Goal: Browse casually: Explore the website without a specific task or goal

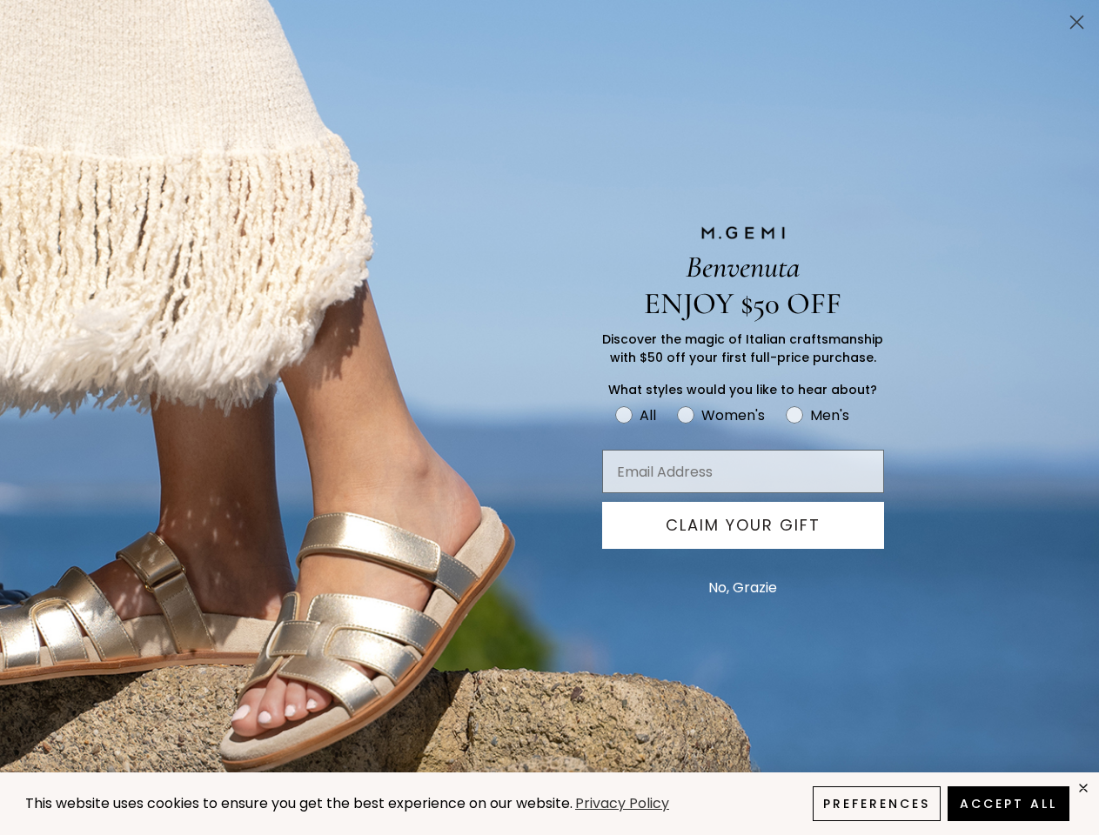
click at [1077, 22] on icon "Close dialog" at bounding box center [1077, 23] width 12 height 12
click at [743, 526] on button "CLAIM YOUR GIFT" at bounding box center [743, 525] width 282 height 47
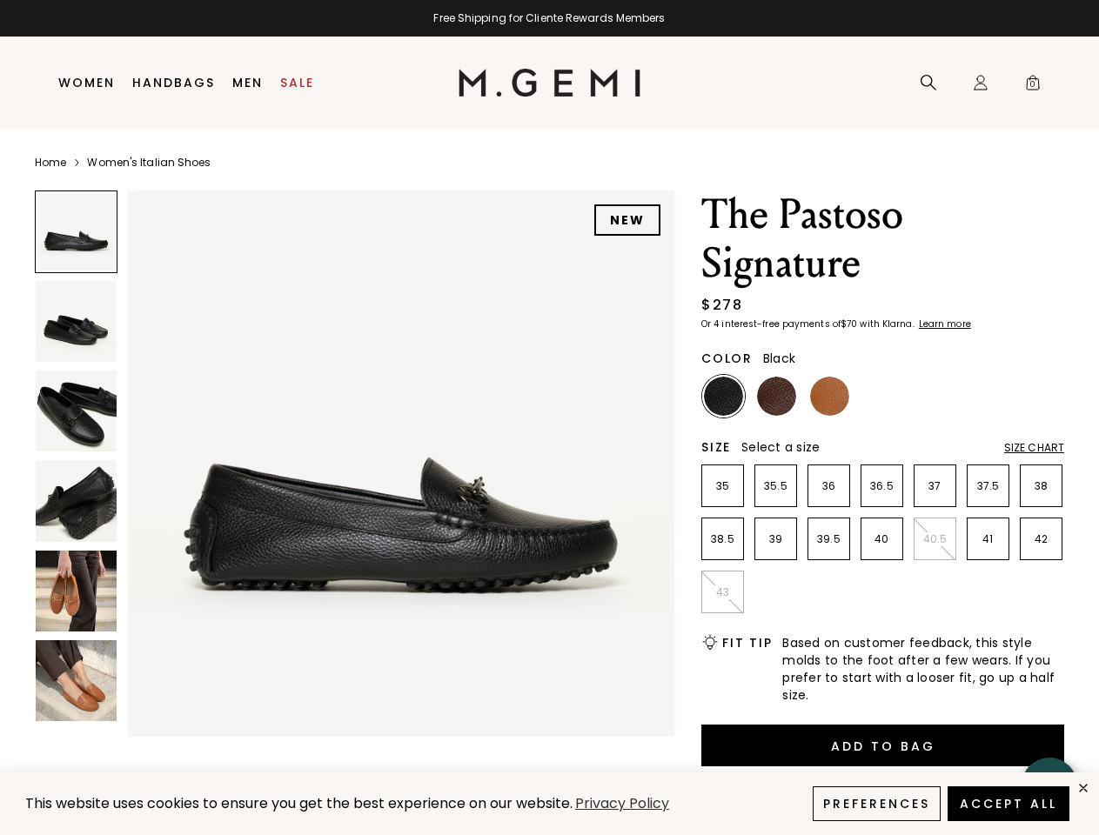
click at [742, 588] on button "No, Grazie" at bounding box center [743, 589] width 86 height 44
